Goal: Task Accomplishment & Management: Complete application form

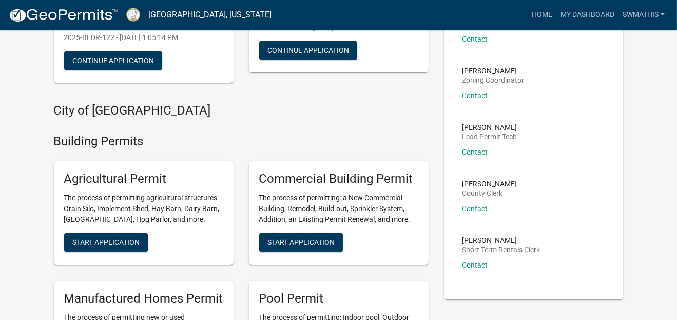
scroll to position [164, 0]
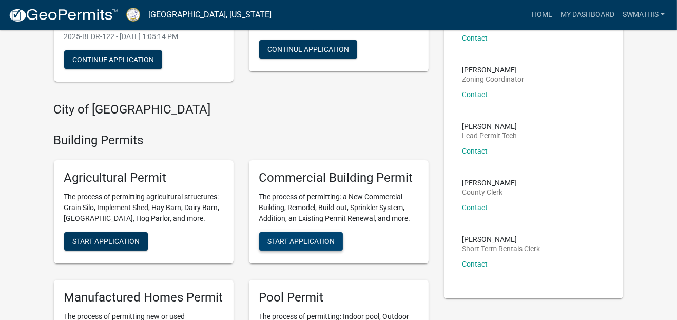
click at [304, 237] on span "Start Application" at bounding box center [301, 241] width 67 height 8
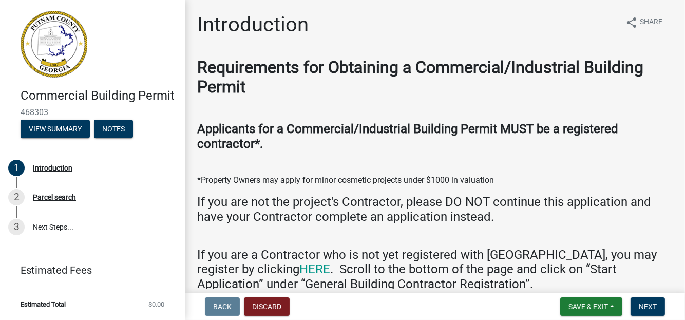
click at [450, 148] on h4 "Applicants for a Commercial/Industrial Building Permit MUST be a registered con…" at bounding box center [435, 137] width 476 height 30
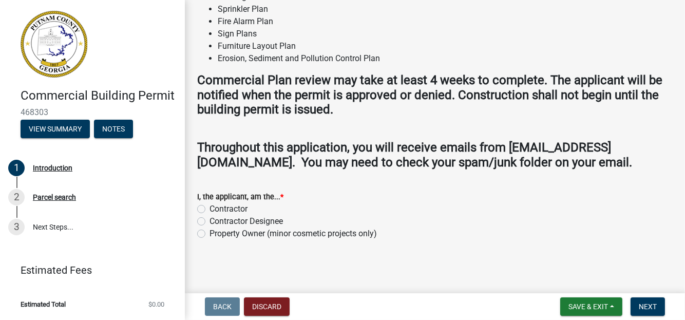
scroll to position [1046, 0]
click at [210, 235] on label "Property Owner (minor cosmetic projects only)" at bounding box center [293, 234] width 167 height 12
click at [210, 234] on input "Property Owner (minor cosmetic projects only)" at bounding box center [213, 231] width 7 height 7
radio input "true"
click at [650, 306] on span "Next" at bounding box center [648, 306] width 18 height 8
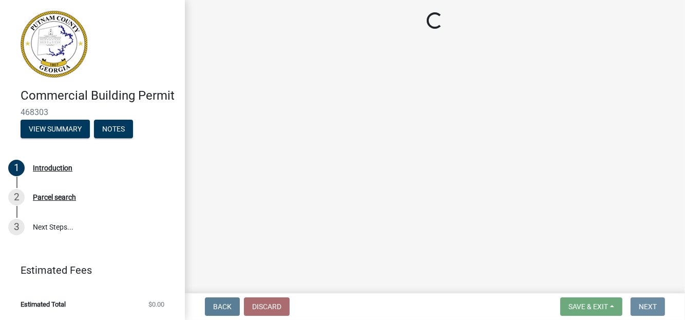
scroll to position [0, 0]
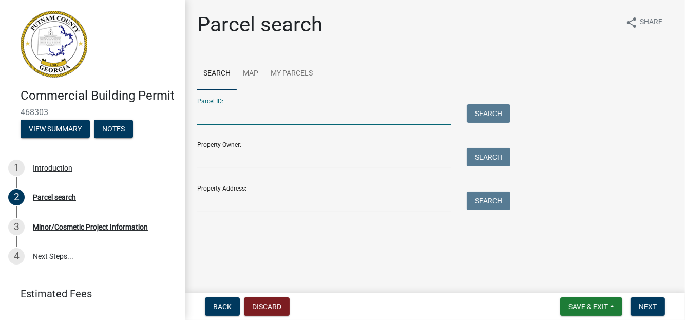
click at [235, 117] on input "Parcel ID:" at bounding box center [324, 114] width 254 height 21
drag, startPoint x: 235, startPoint y: 117, endPoint x: 226, endPoint y: 108, distance: 12.4
click at [226, 108] on input "102" at bounding box center [324, 114] width 254 height 21
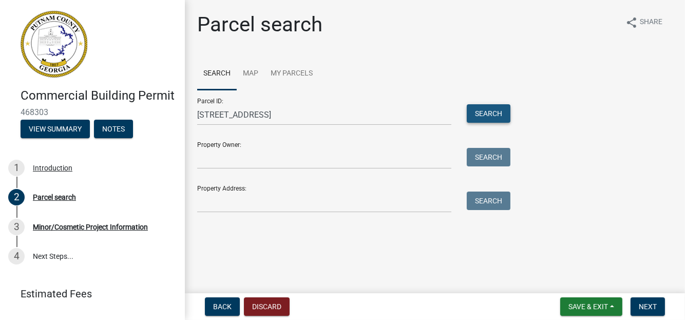
click at [485, 108] on button "Search" at bounding box center [489, 113] width 44 height 18
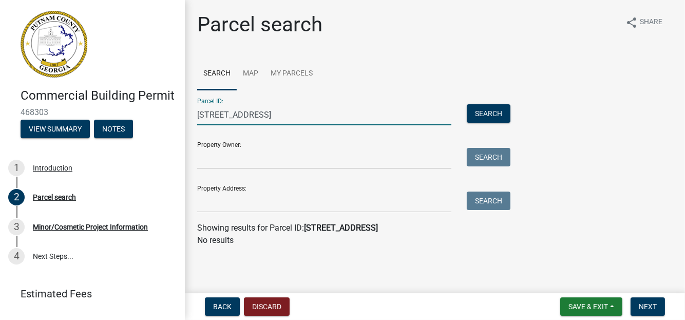
click at [345, 115] on input "[STREET_ADDRESS]" at bounding box center [324, 114] width 254 height 21
type input "1"
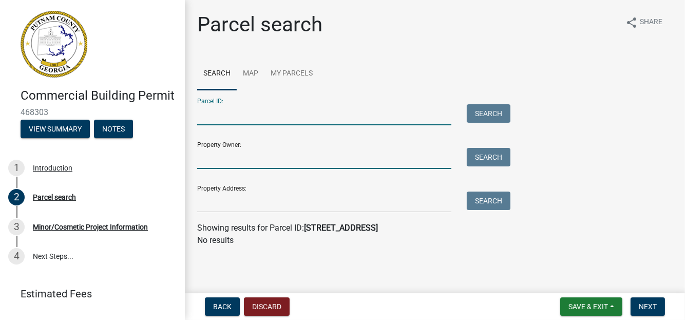
click at [348, 159] on input "Property Owner:" at bounding box center [324, 158] width 254 height 21
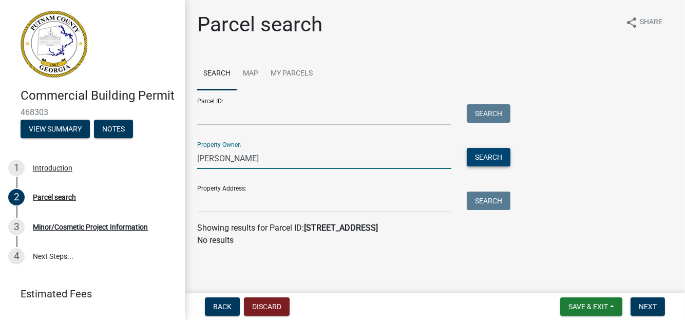
type input "[PERSON_NAME]"
click at [476, 153] on button "Search" at bounding box center [489, 157] width 44 height 18
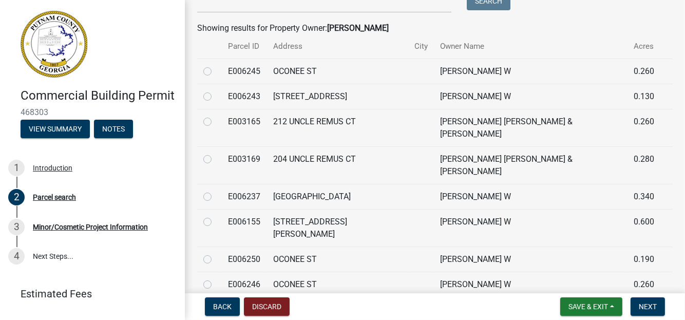
scroll to position [182, 0]
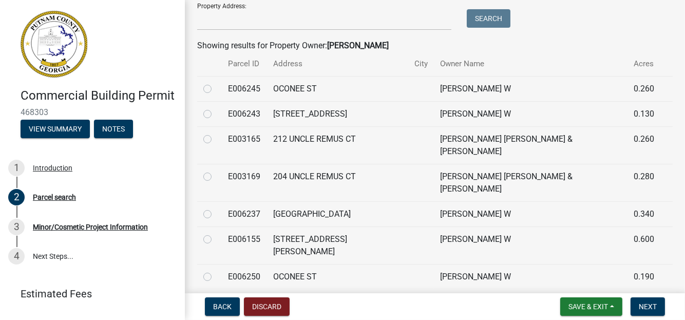
click at [294, 201] on td "[GEOGRAPHIC_DATA]" at bounding box center [337, 213] width 141 height 25
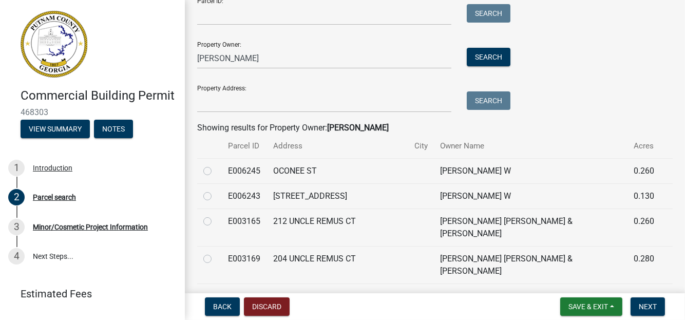
scroll to position [100, 0]
click at [216, 291] on label at bounding box center [216, 291] width 0 height 0
click at [216, 291] on input "radio" at bounding box center [219, 294] width 7 height 7
radio input "true"
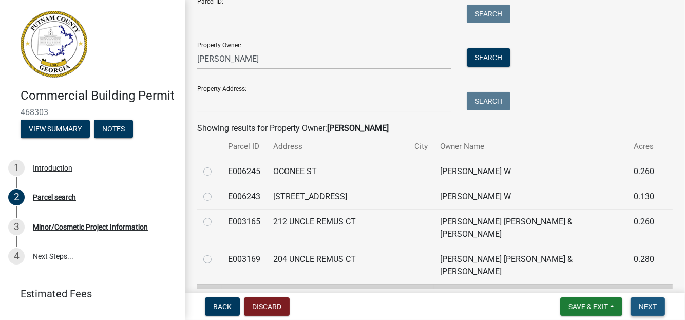
click at [637, 307] on button "Next" at bounding box center [648, 306] width 34 height 18
